Goal: Navigation & Orientation: Go to known website

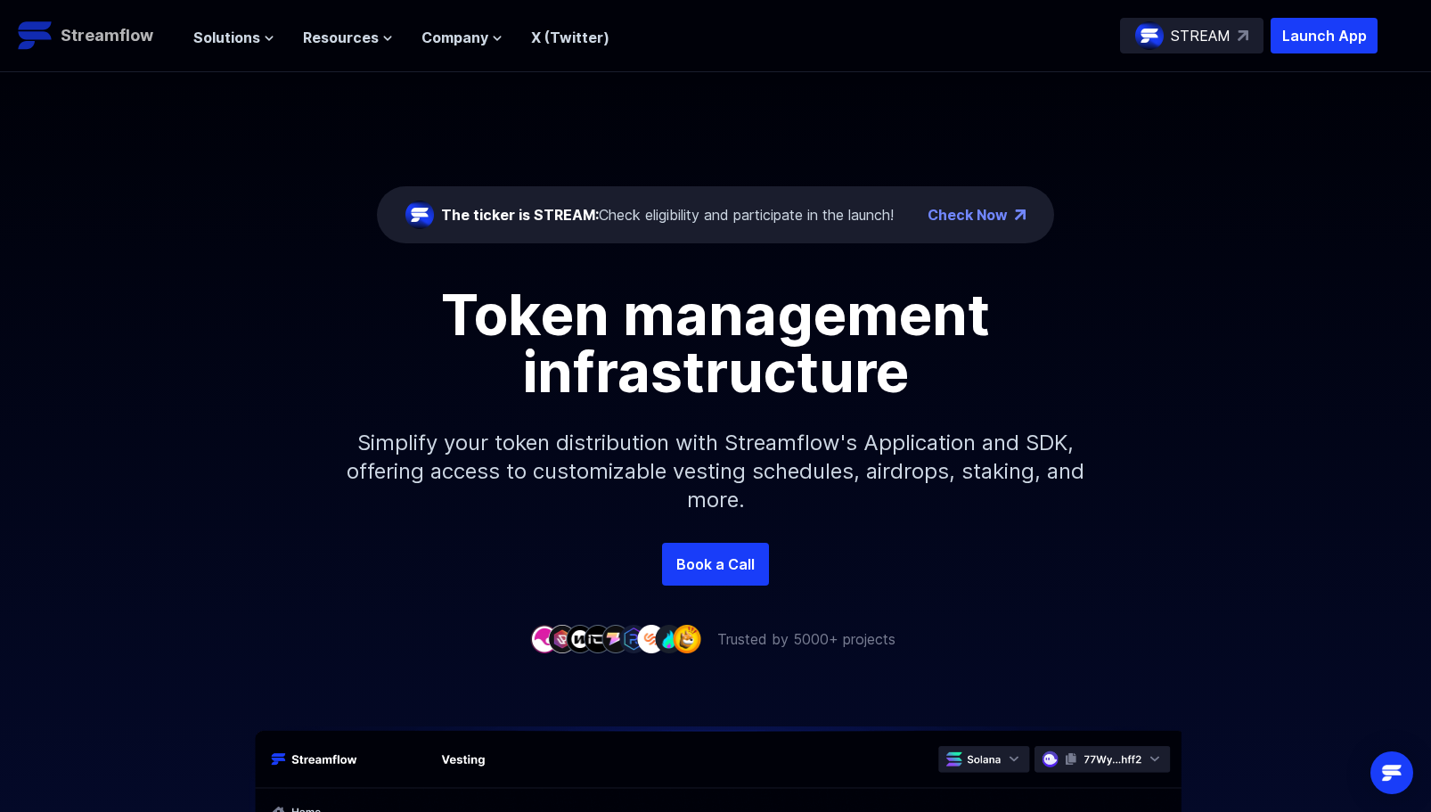
click at [120, 36] on p "Streamflow" at bounding box center [107, 35] width 93 height 25
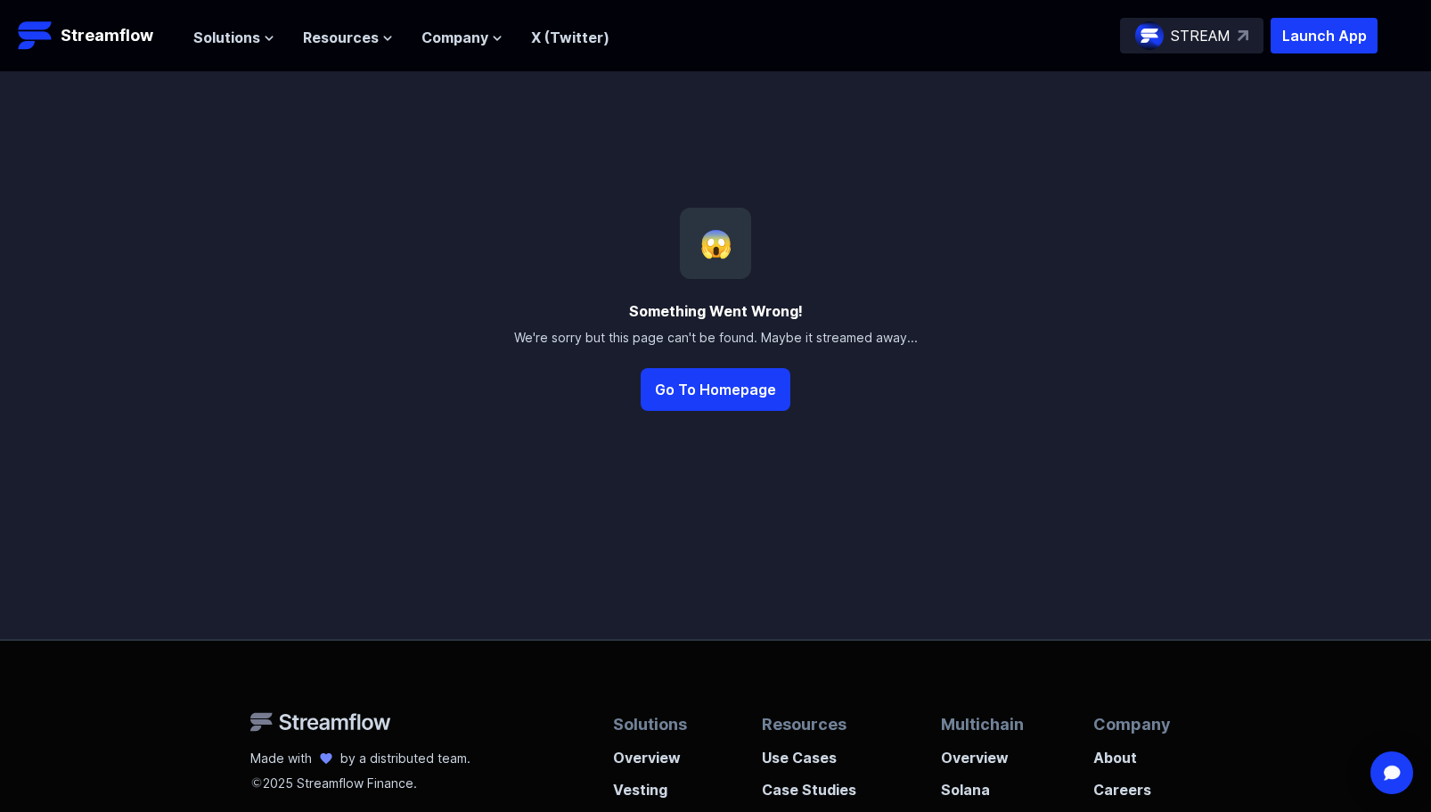
click at [1211, 30] on p "STREAM" at bounding box center [1201, 35] width 60 height 21
click at [1338, 28] on p "Launch App" at bounding box center [1323, 36] width 107 height 36
